Goal: Find specific page/section: Find specific page/section

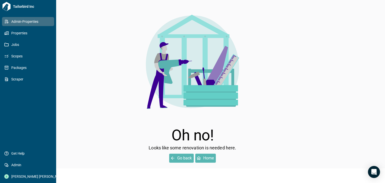
click at [8, 21] on icon at bounding box center [6, 21] width 5 height 5
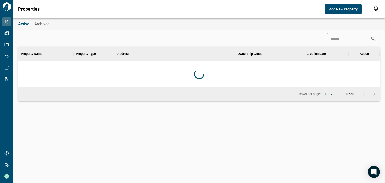
scroll to position [36, 360]
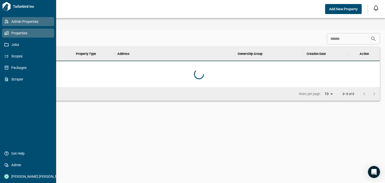
click at [4, 32] on icon at bounding box center [6, 33] width 5 height 5
